Goal: Task Accomplishment & Management: Use online tool/utility

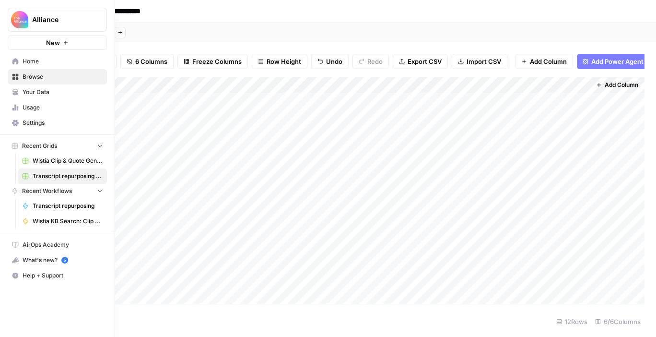
click at [13, 63] on icon at bounding box center [15, 61] width 6 height 6
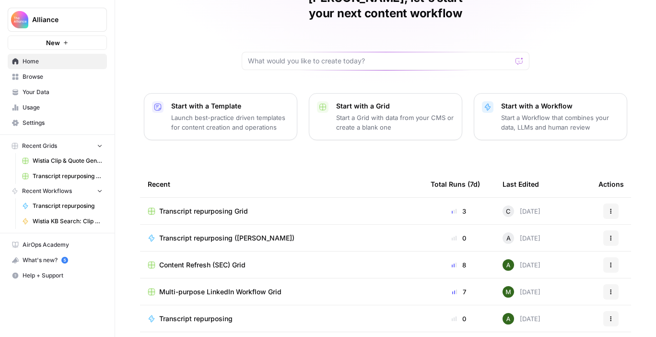
scroll to position [56, 0]
click at [241, 233] on span "Transcript repurposing ([PERSON_NAME])" at bounding box center [226, 238] width 135 height 10
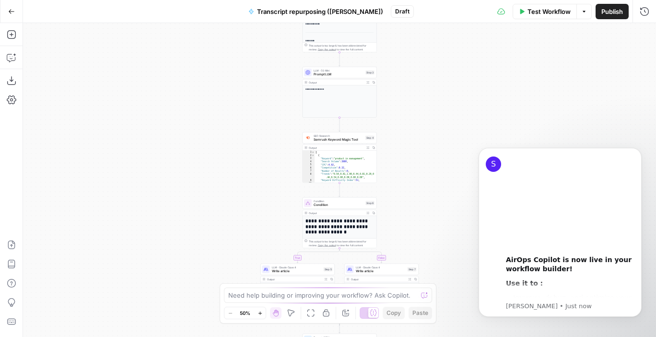
click at [538, 12] on span "Test Workflow" at bounding box center [548, 12] width 43 height 10
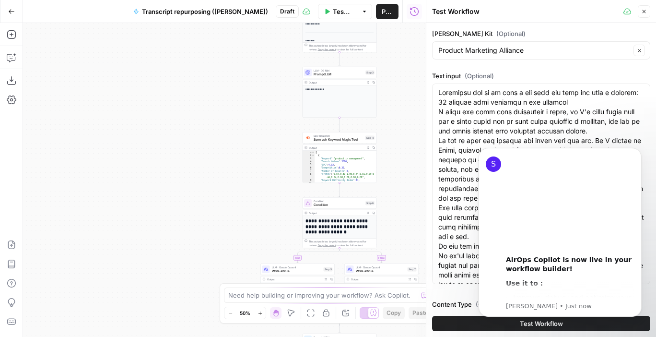
scroll to position [53, 0]
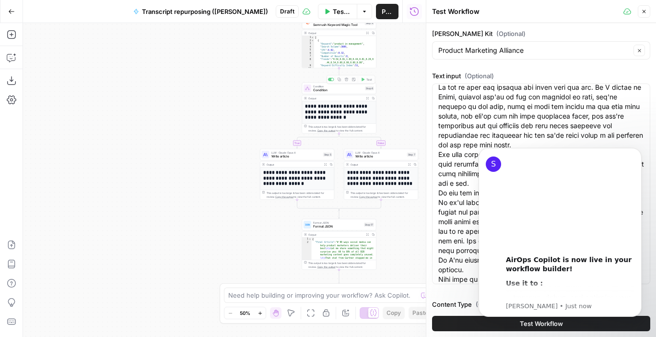
click at [318, 90] on span "Condition" at bounding box center [338, 90] width 50 height 5
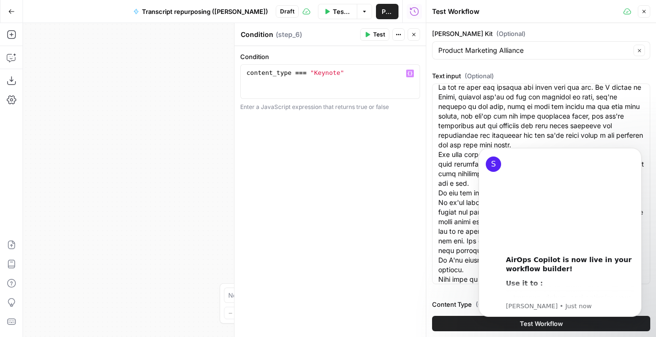
click at [160, 119] on div "**********" at bounding box center [224, 180] width 403 height 314
click at [12, 17] on button "Go Back" at bounding box center [11, 11] width 17 height 17
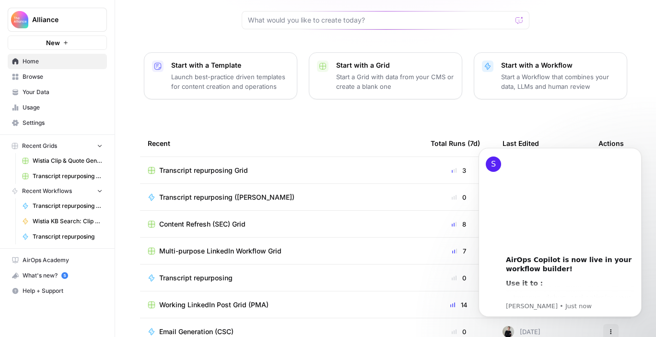
scroll to position [105, 0]
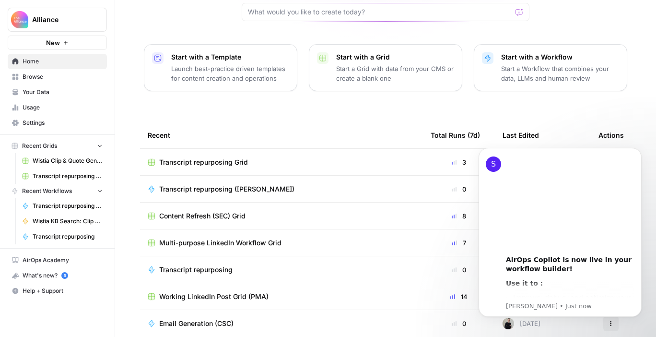
click at [234, 157] on span "Transcript repurposing Grid" at bounding box center [203, 162] width 89 height 10
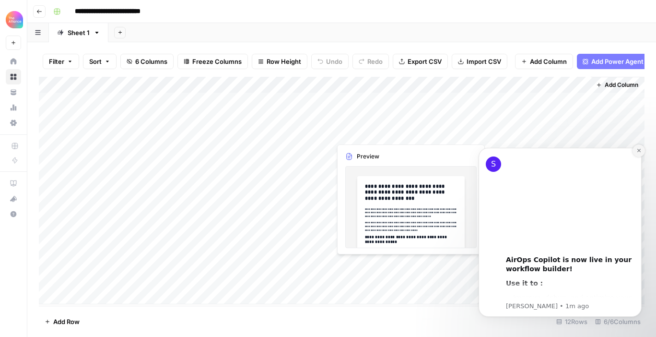
click at [640, 151] on icon "Dismiss notification" at bounding box center [638, 150] width 5 height 5
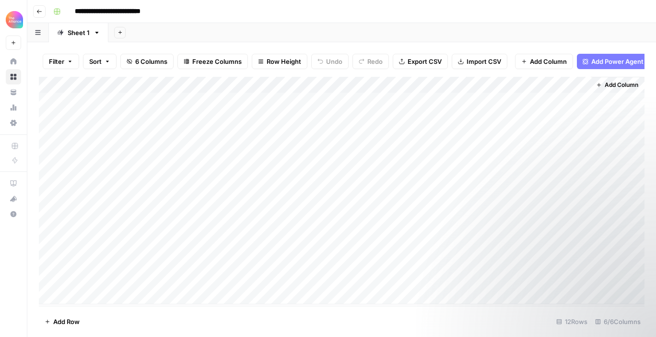
click at [545, 82] on div "Add Column" at bounding box center [342, 190] width 606 height 227
click at [579, 24] on div "Add Sheet" at bounding box center [382, 32] width 548 height 19
click at [90, 262] on div "Add Column" at bounding box center [342, 190] width 606 height 227
click at [99, 260] on div "Add Column" at bounding box center [342, 190] width 606 height 227
click at [99, 260] on textarea at bounding box center [148, 264] width 153 height 13
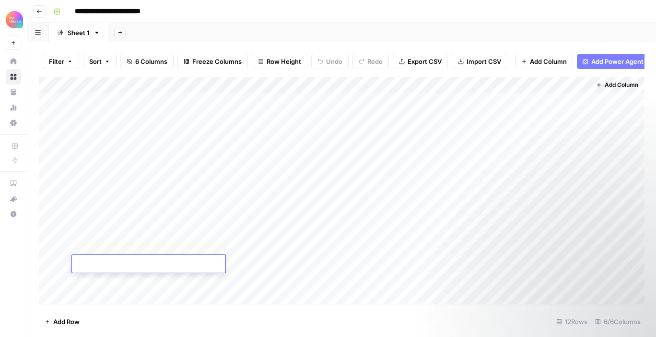
type textarea "**********"
click at [218, 245] on div "Add Column" at bounding box center [342, 190] width 606 height 227
click at [217, 265] on div "Add Column" at bounding box center [342, 190] width 606 height 227
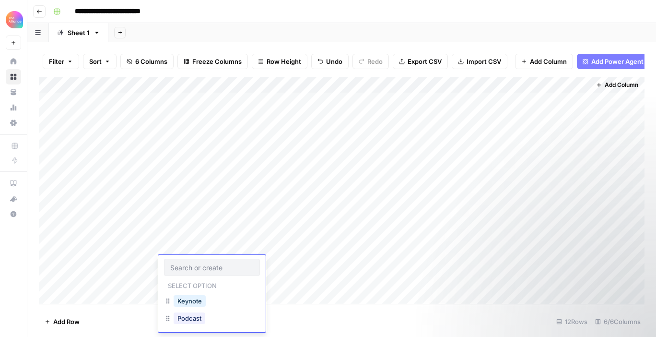
click at [217, 265] on input "text" at bounding box center [211, 267] width 83 height 9
click at [200, 297] on button "Keynote" at bounding box center [190, 301] width 32 height 12
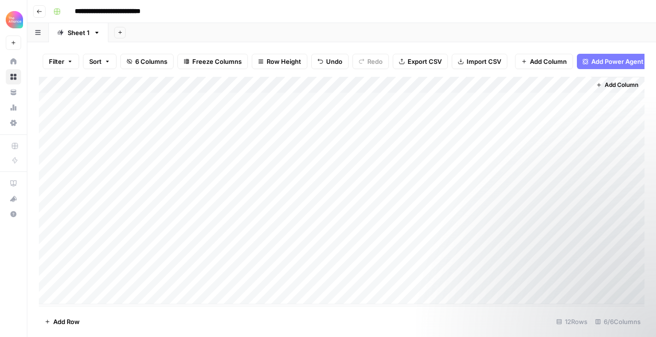
click at [311, 85] on div "Add Column" at bounding box center [342, 190] width 606 height 227
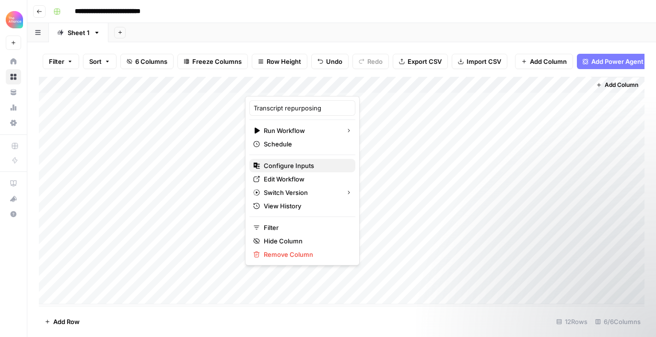
click at [288, 170] on span "Configure Inputs" at bounding box center [306, 166] width 84 height 10
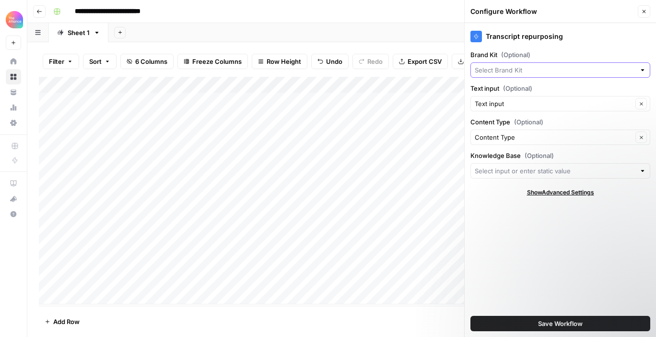
click at [530, 73] on input "Brand Kit (Optional)" at bounding box center [555, 70] width 161 height 10
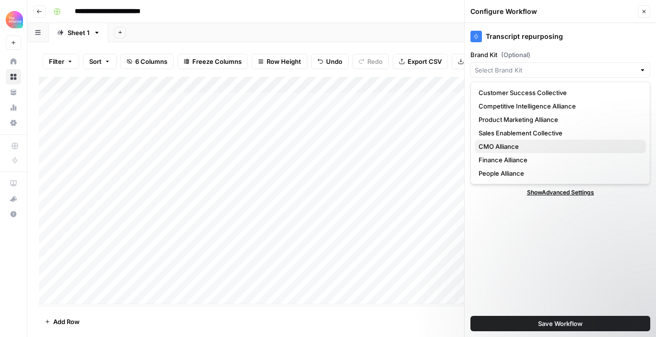
click at [509, 142] on span "CMO Alliance" at bounding box center [559, 146] width 160 height 10
type input "CMO Alliance"
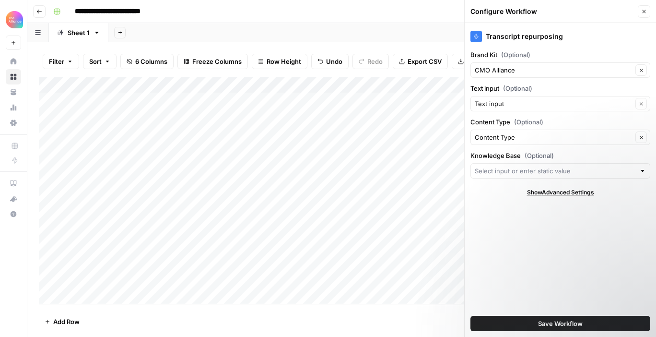
click at [536, 321] on button "Save Workflow" at bounding box center [560, 323] width 180 height 15
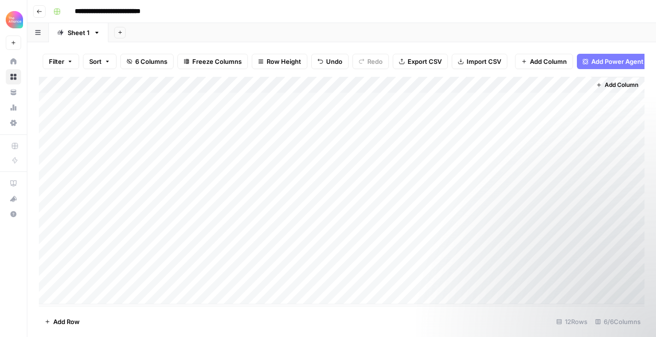
click at [284, 264] on div "Add Column" at bounding box center [342, 190] width 606 height 227
click at [409, 248] on div "Add Column" at bounding box center [342, 190] width 606 height 227
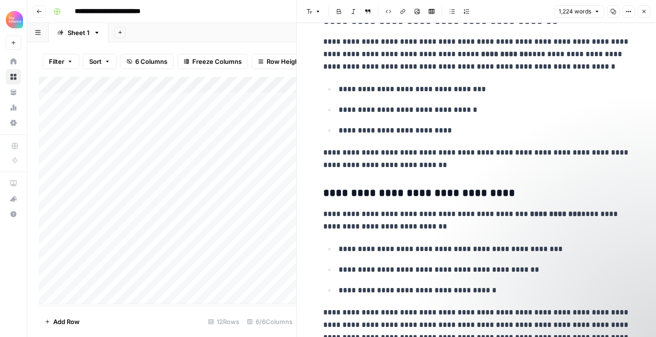
scroll to position [183, 0]
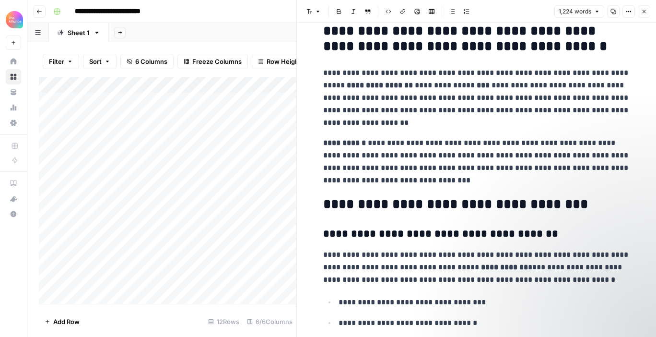
click at [646, 12] on icon "button" at bounding box center [644, 12] width 6 height 6
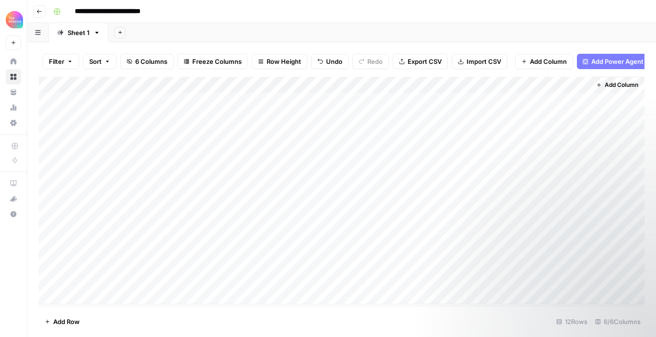
click at [497, 246] on div "Add Column" at bounding box center [342, 190] width 606 height 227
click at [492, 246] on div "Add Column" at bounding box center [342, 190] width 606 height 227
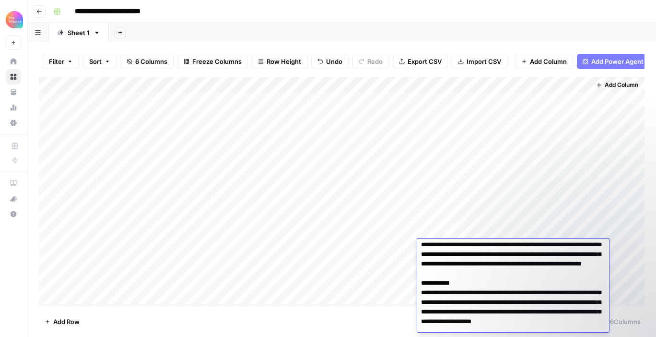
scroll to position [340, 0]
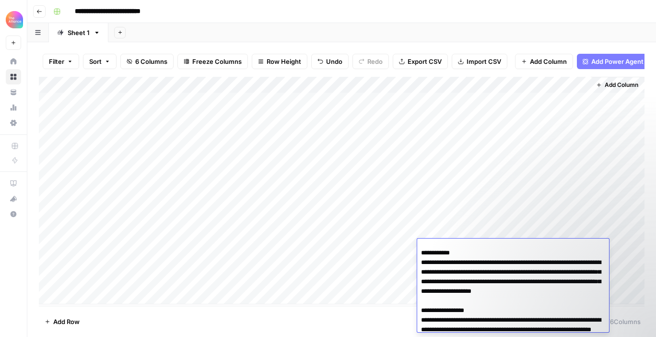
click at [380, 247] on div "Add Column" at bounding box center [342, 190] width 606 height 227
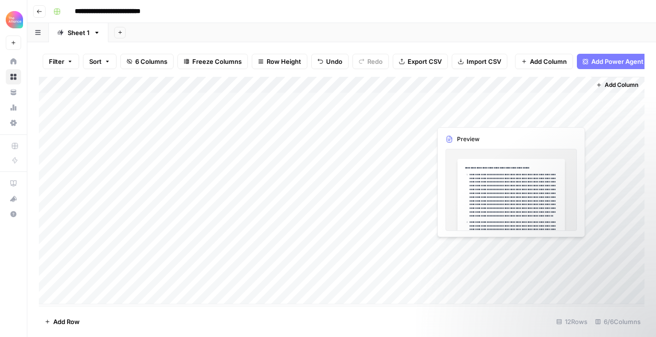
click at [529, 247] on div "Add Column" at bounding box center [342, 190] width 606 height 227
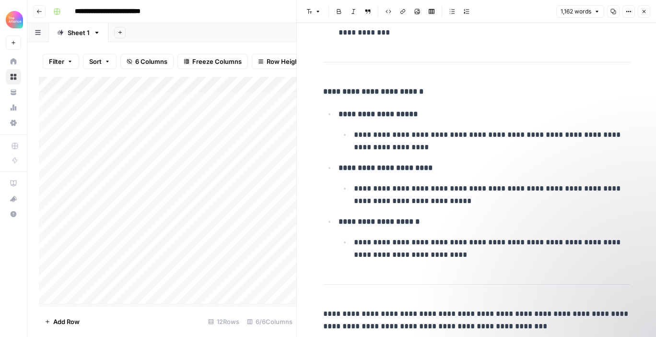
scroll to position [1582, 0]
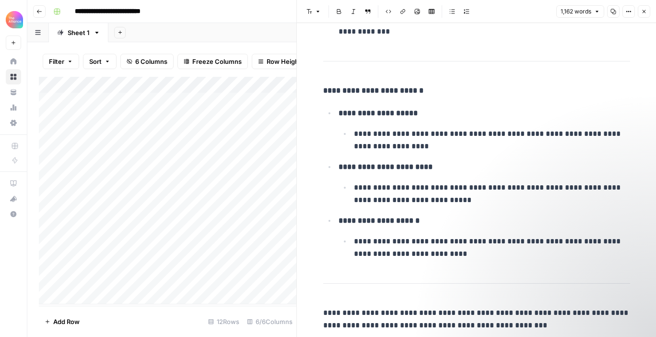
click at [644, 11] on icon "button" at bounding box center [644, 12] width 6 height 6
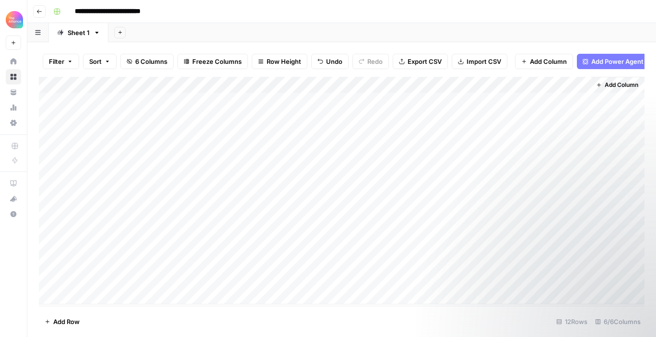
click at [37, 13] on icon "button" at bounding box center [39, 12] width 6 height 6
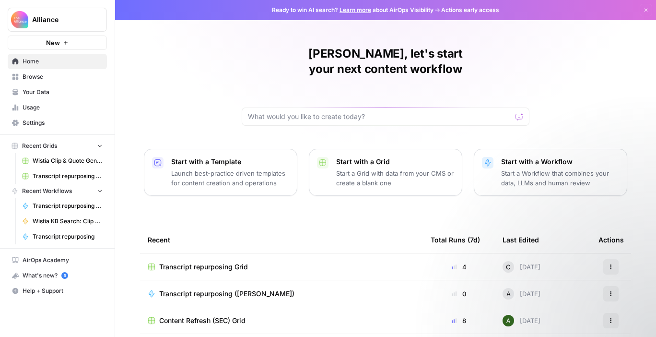
scroll to position [38, 0]
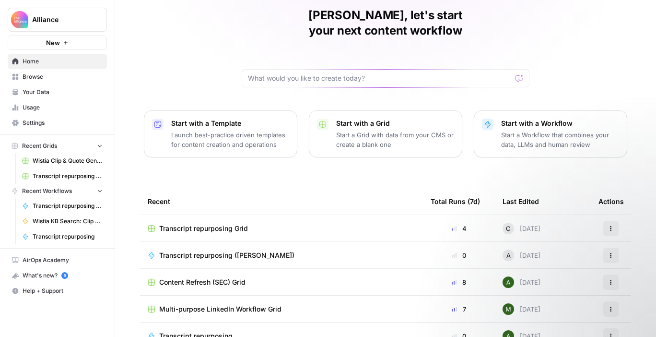
click at [262, 250] on div "Transcript repurposing ([PERSON_NAME])" at bounding box center [230, 255] width 143 height 10
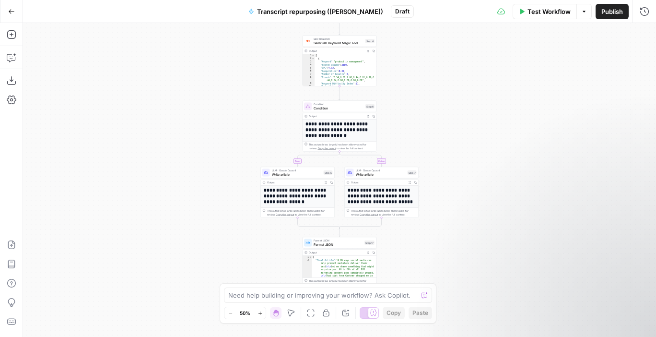
click at [15, 14] on button "Go Back" at bounding box center [11, 11] width 17 height 17
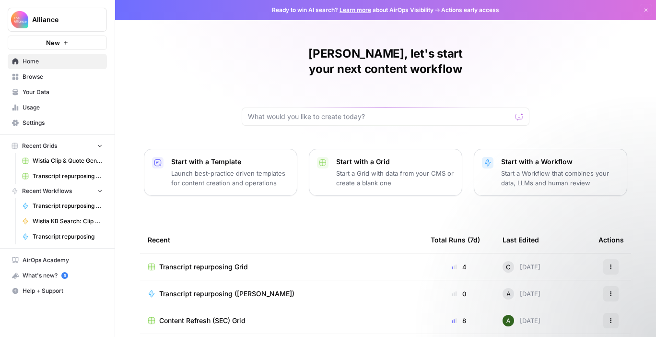
click at [250, 262] on div "Transcript repurposing Grid" at bounding box center [282, 267] width 268 height 10
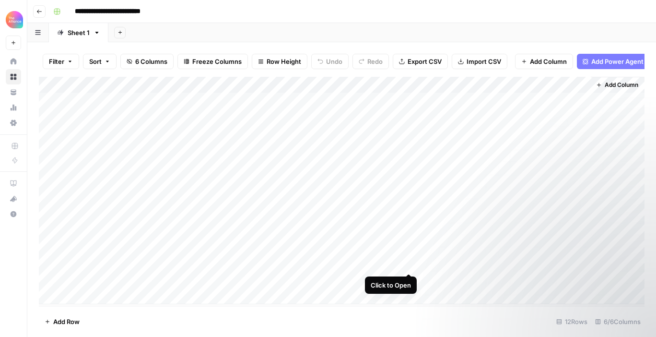
click at [404, 263] on div "Add Column" at bounding box center [342, 190] width 606 height 227
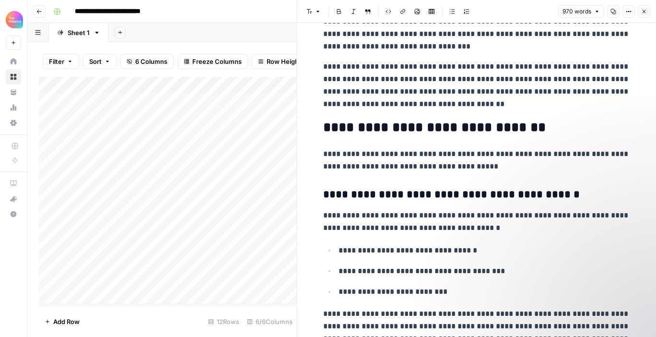
scroll to position [248, 0]
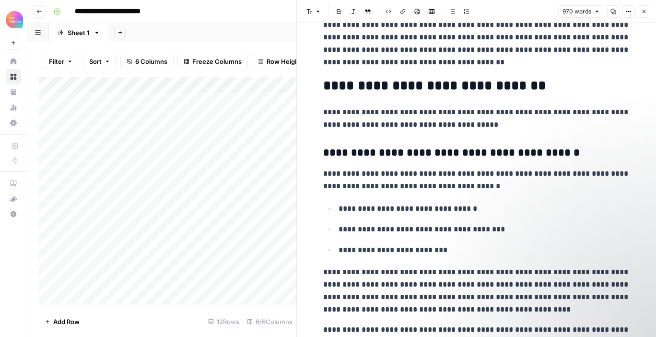
click at [645, 11] on icon "button" at bounding box center [644, 12] width 6 height 6
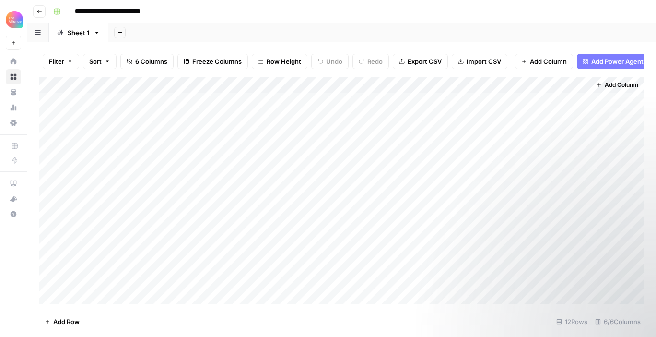
click at [470, 265] on div "Add Column" at bounding box center [342, 190] width 606 height 227
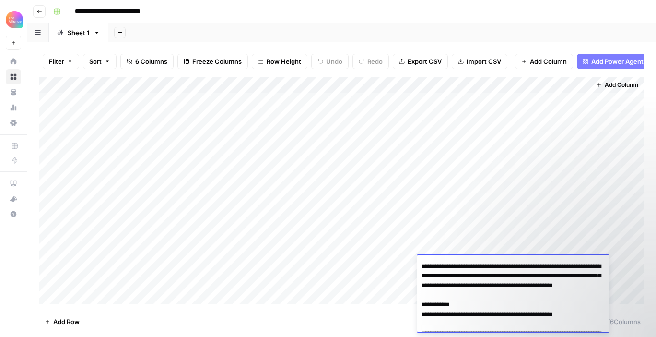
scroll to position [34, 0]
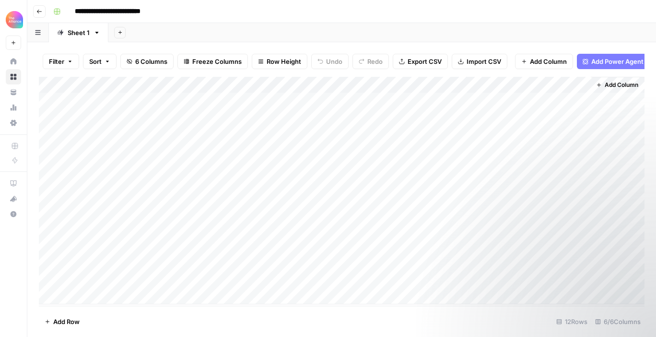
click at [541, 249] on div "Add Column" at bounding box center [342, 190] width 606 height 227
click at [539, 262] on div "Add Column" at bounding box center [342, 190] width 606 height 227
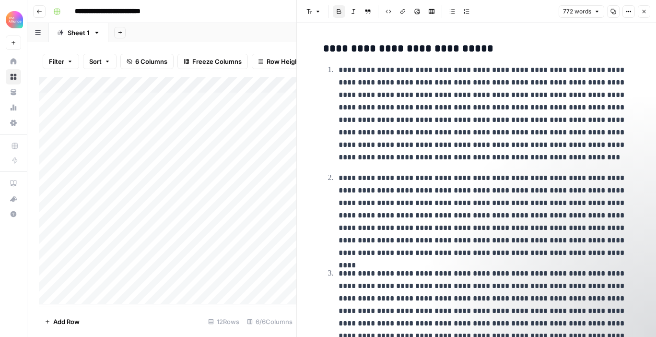
click at [645, 12] on icon "button" at bounding box center [644, 12] width 6 height 6
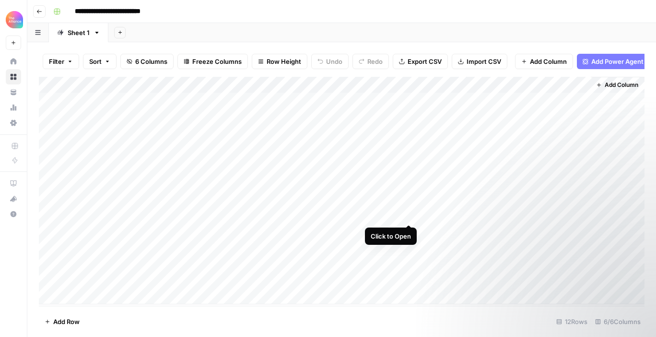
click at [409, 214] on div "Add Column" at bounding box center [342, 190] width 606 height 227
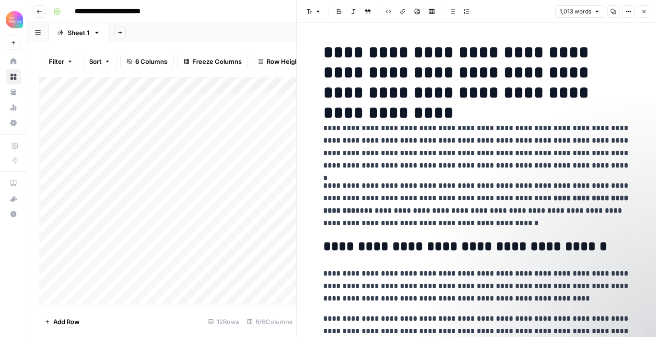
scroll to position [8, 0]
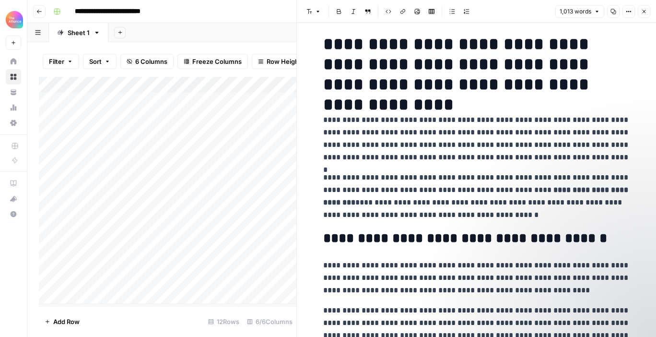
click at [647, 10] on button "Close" at bounding box center [644, 11] width 12 height 12
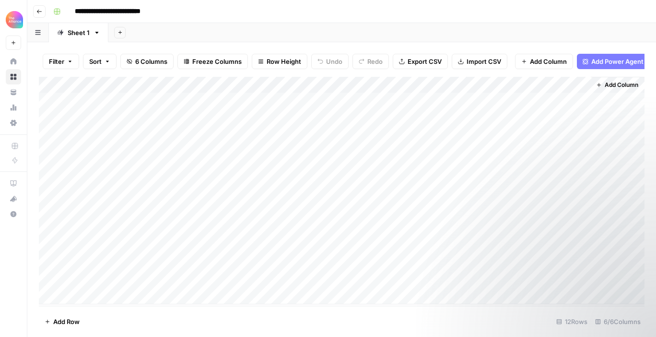
click at [408, 263] on div "Add Column" at bounding box center [342, 190] width 606 height 227
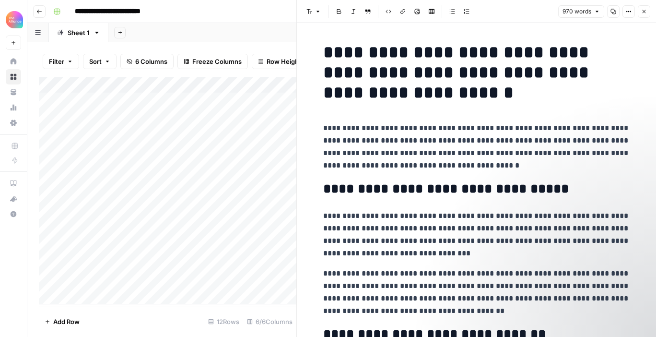
click at [644, 15] on button "Close" at bounding box center [644, 11] width 12 height 12
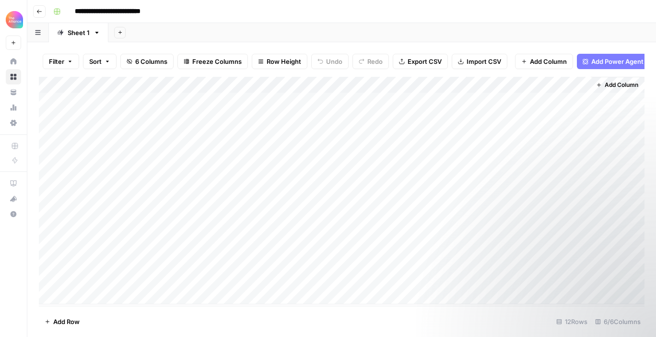
click at [43, 13] on button "Go back" at bounding box center [39, 11] width 12 height 12
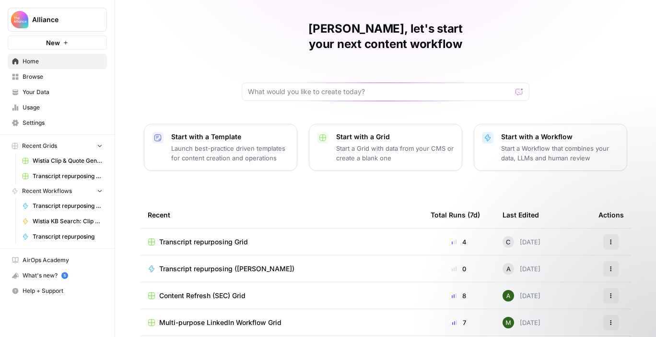
scroll to position [26, 0]
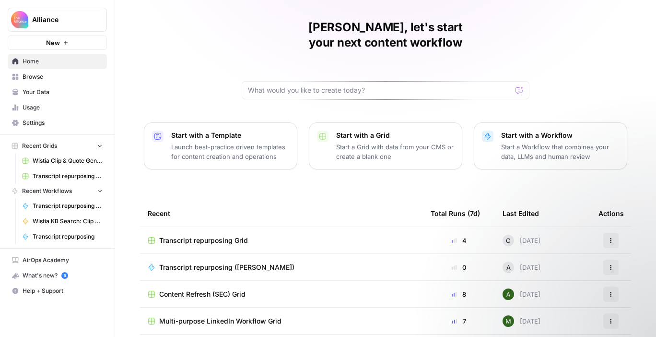
click at [270, 262] on div "Transcript repurposing ([PERSON_NAME])" at bounding box center [282, 267] width 268 height 10
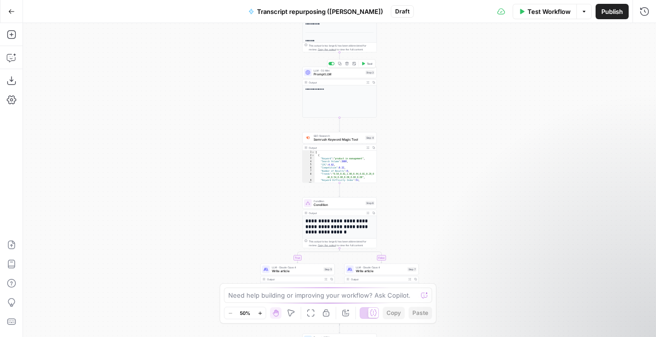
click at [326, 74] on span "Prompt LLM" at bounding box center [339, 74] width 50 height 5
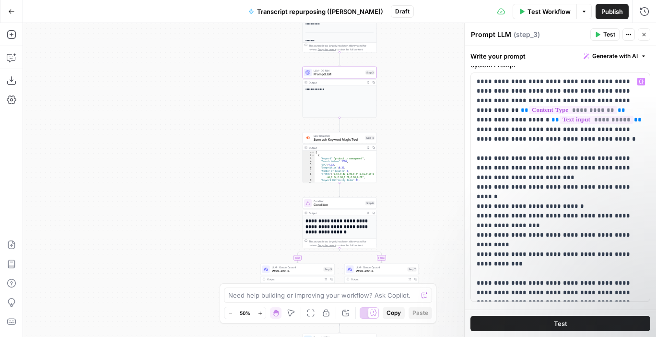
scroll to position [78, 0]
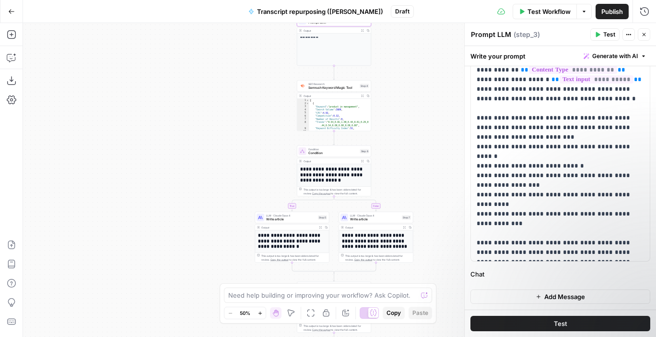
click at [343, 153] on span "Condition" at bounding box center [333, 153] width 50 height 5
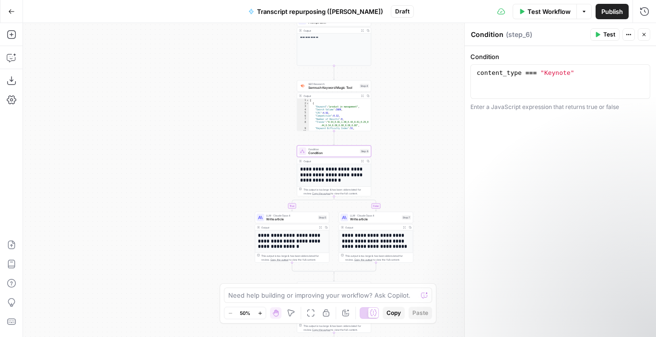
click at [313, 167] on h1 "**********" at bounding box center [334, 174] width 69 height 17
click at [323, 161] on div "Output" at bounding box center [331, 161] width 55 height 4
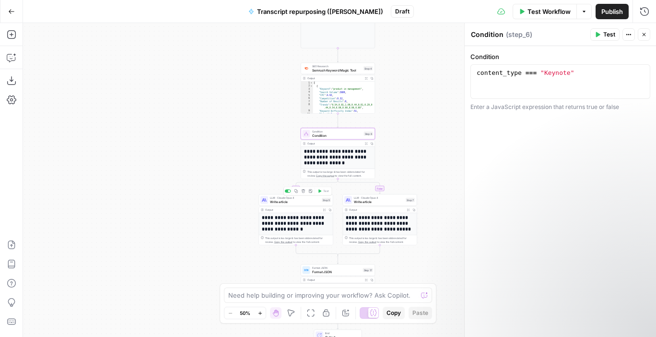
click at [287, 202] on span "Write article" at bounding box center [295, 201] width 50 height 5
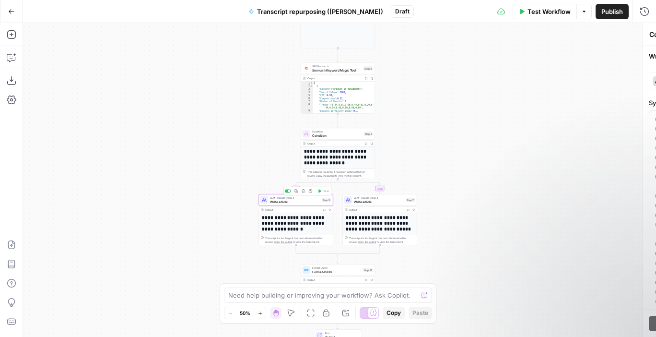
type textarea "Write article"
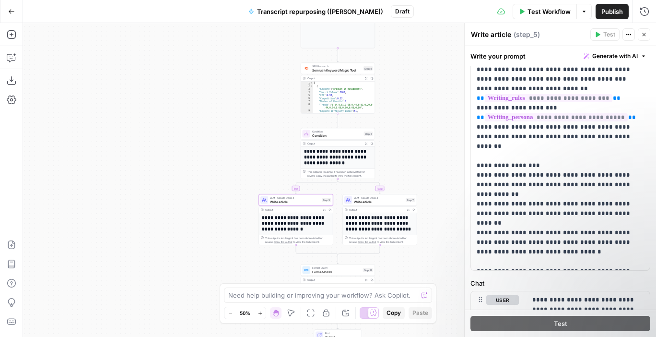
scroll to position [207, 0]
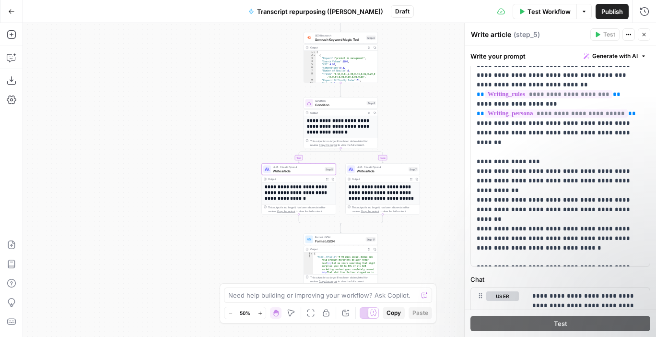
click at [384, 173] on span "Write article" at bounding box center [382, 170] width 50 height 5
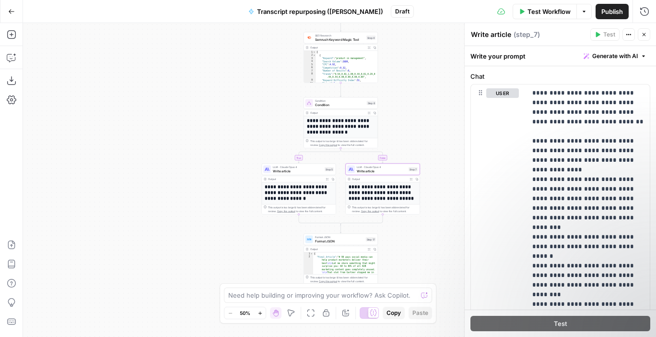
scroll to position [406, 0]
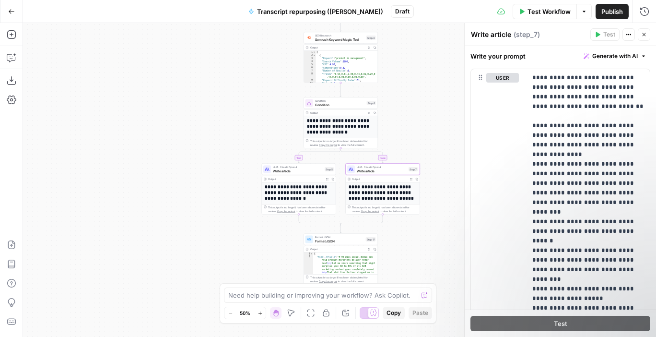
click at [8, 8] on icon "button" at bounding box center [11, 11] width 7 height 7
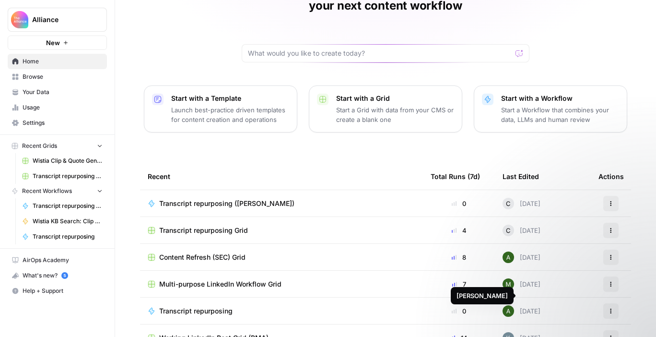
scroll to position [105, 0]
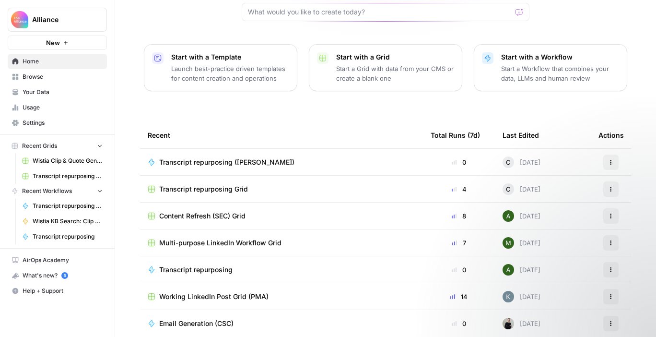
click at [264, 238] on span "Multi-purpose LinkedIn Workflow Grid" at bounding box center [220, 243] width 122 height 10
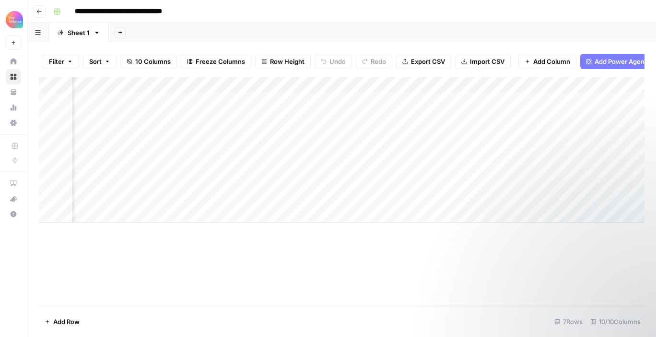
scroll to position [0, 89]
click at [313, 183] on div "Add Column" at bounding box center [342, 150] width 606 height 146
click at [396, 182] on div "Add Column" at bounding box center [342, 150] width 606 height 146
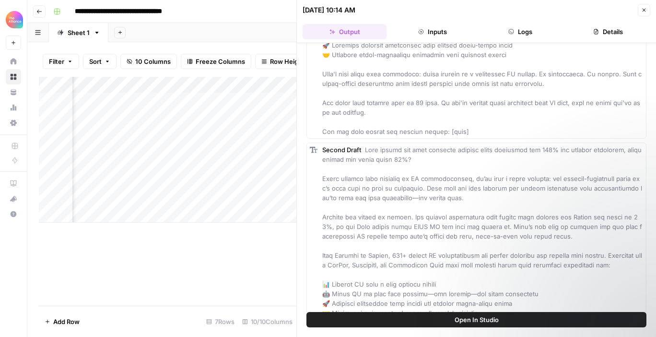
scroll to position [321, 0]
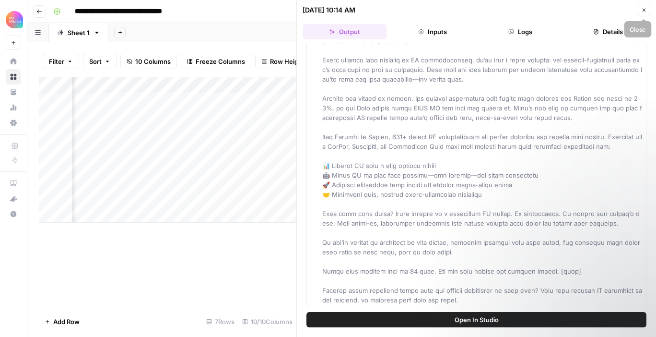
click at [645, 12] on icon "button" at bounding box center [644, 10] width 6 height 6
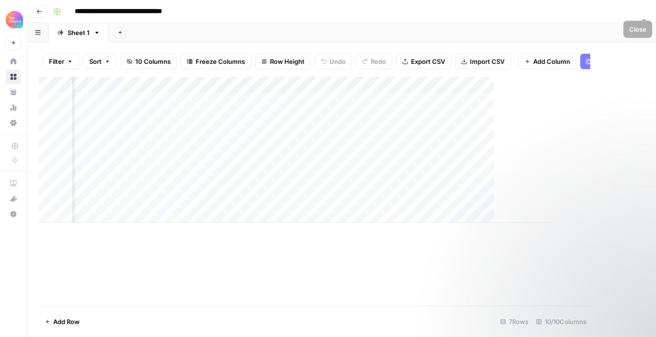
scroll to position [0, 333]
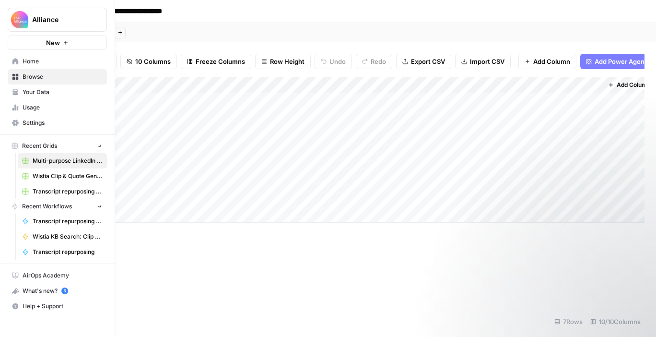
click at [16, 59] on icon at bounding box center [15, 61] width 7 height 7
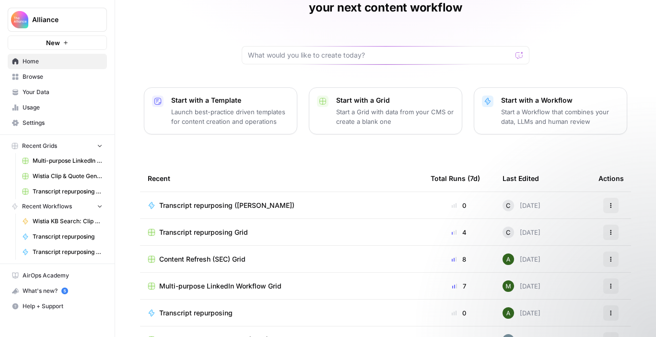
scroll to position [105, 0]
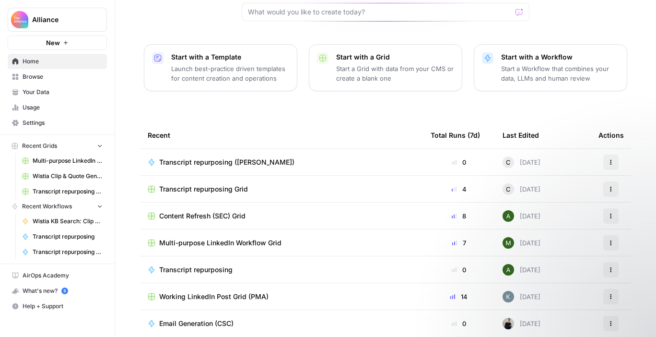
click at [232, 184] on span "Transcript repurposing Grid" at bounding box center [203, 189] width 89 height 10
